Goal: Check status: Check status

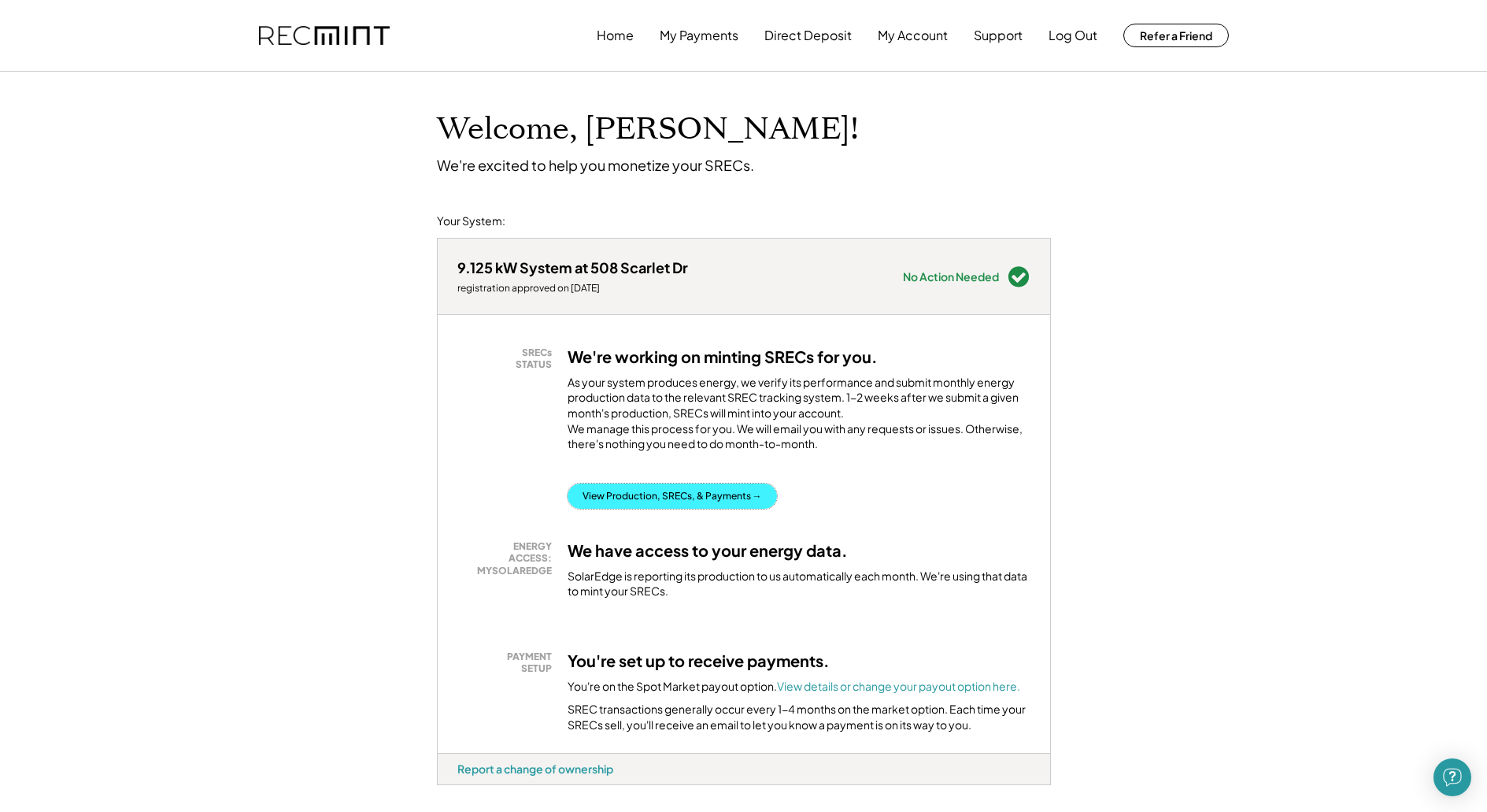
click at [635, 508] on button "View Production, SRECs, & Payments →" at bounding box center [672, 496] width 210 height 25
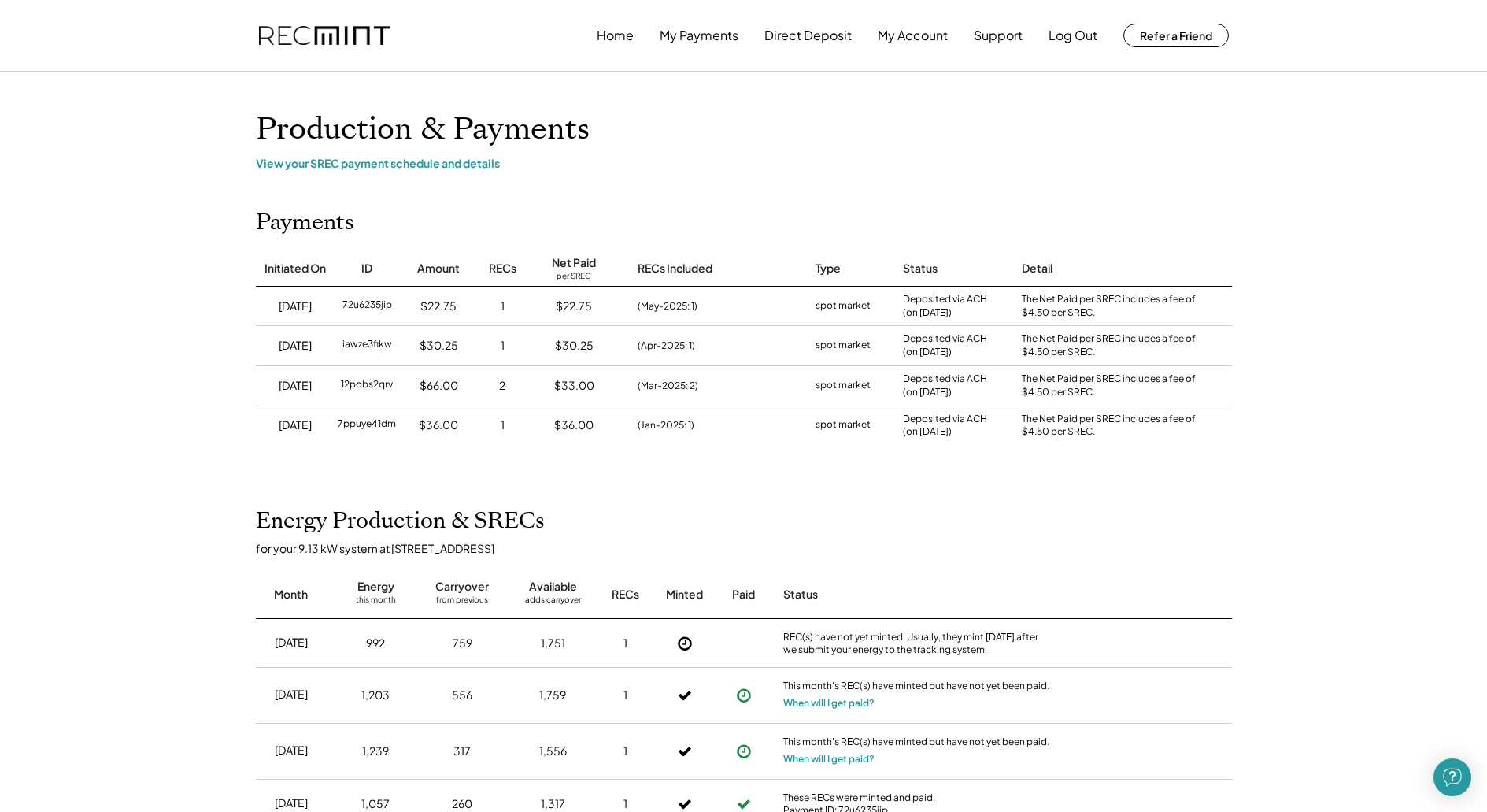
scroll to position [525, 0]
